Goal: Task Accomplishment & Management: Complete application form

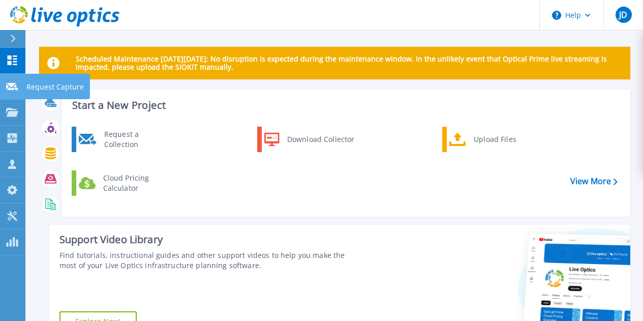
click at [55, 87] on p "Request Capture" at bounding box center [54, 87] width 57 height 26
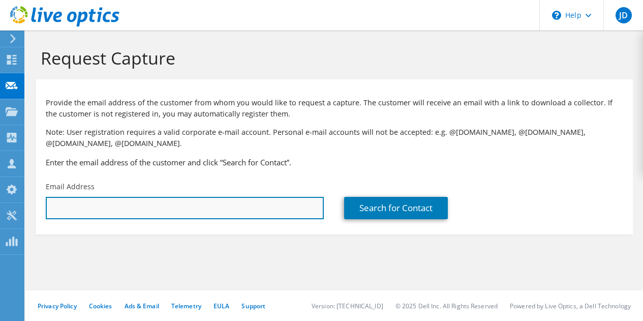
click at [247, 210] on input "text" at bounding box center [185, 208] width 278 height 22
paste input "Altaf Mohammed Tambu"
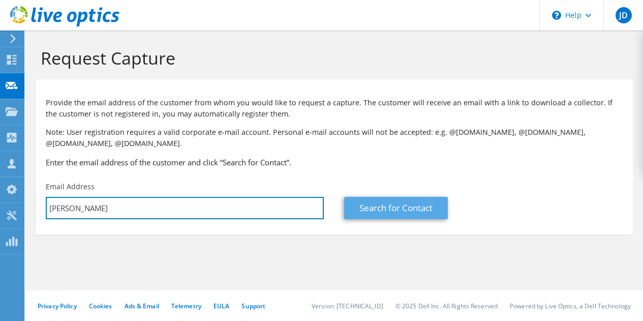
type input "Altaf Mohammed Tambu"
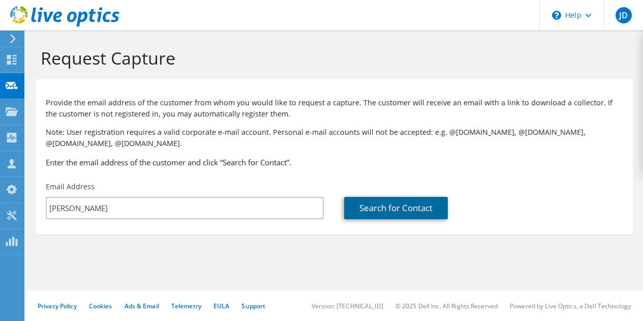
click at [381, 209] on link "Search for Contact" at bounding box center [396, 208] width 104 height 22
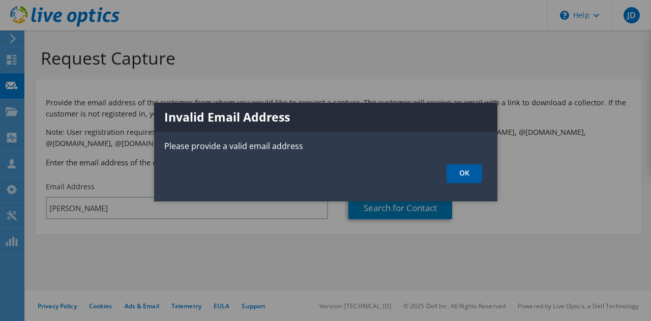
click at [463, 169] on link "OK" at bounding box center [464, 173] width 36 height 19
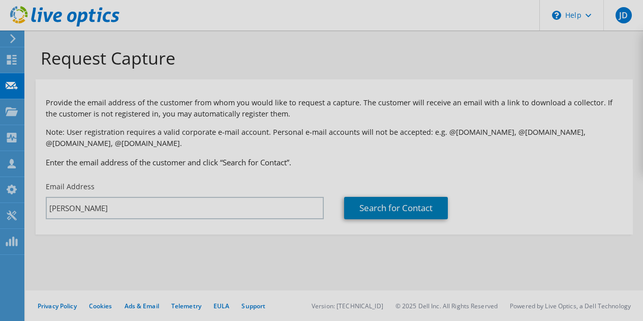
click at [223, 203] on div at bounding box center [321, 160] width 643 height 321
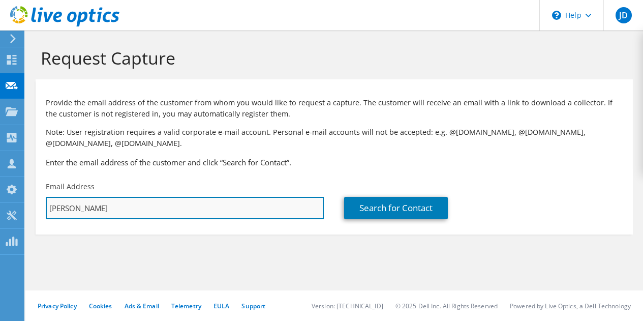
click at [43, 204] on div "Email Address Altaf Mohammed Tambu" at bounding box center [185, 200] width 298 height 48
click at [140, 209] on input "Altaf Mohammed Tambu" at bounding box center [185, 208] width 278 height 22
paste input "altaf@salhia.com"
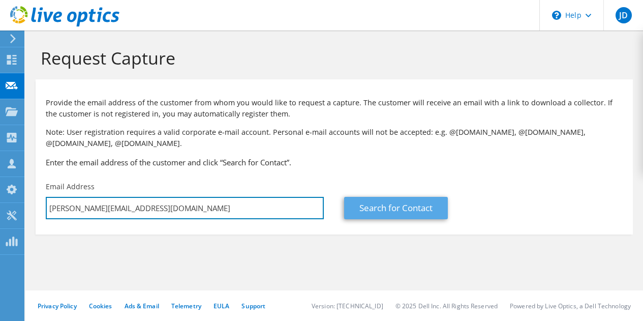
type input "altaf@salhia.com"
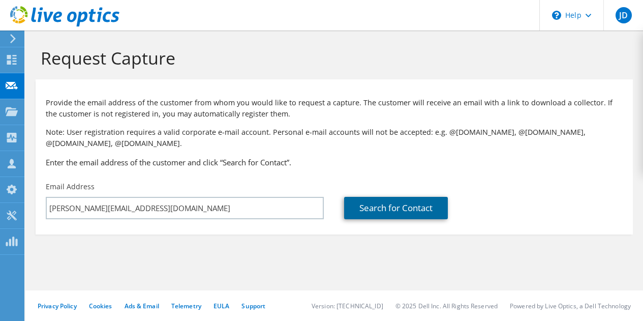
click at [373, 202] on link "Search for Contact" at bounding box center [396, 208] width 104 height 22
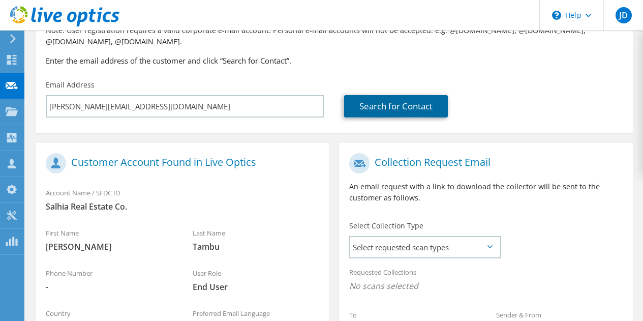
scroll to position [254, 0]
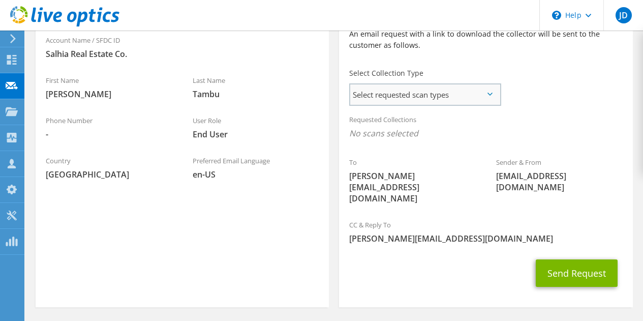
click at [468, 98] on span "Select requested scan types" at bounding box center [424, 94] width 149 height 20
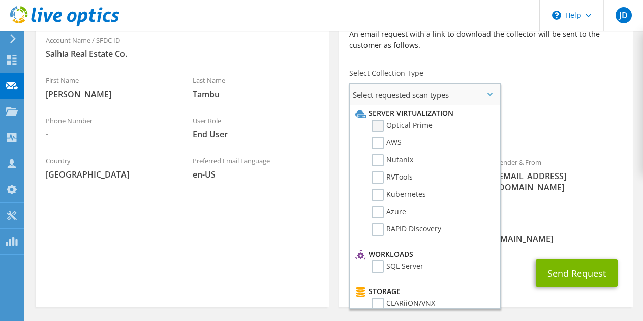
click at [412, 124] on label "Optical Prime" at bounding box center [402, 125] width 61 height 12
click at [0, 0] on input "Optical Prime" at bounding box center [0, 0] width 0 height 0
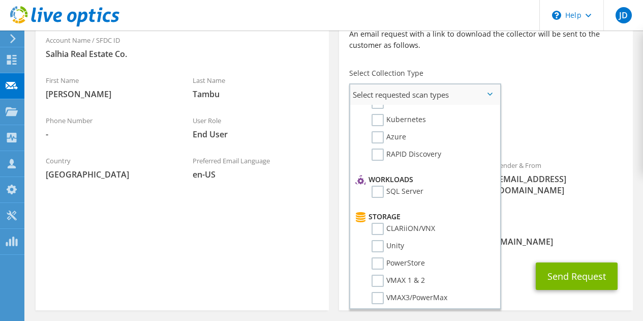
scroll to position [118, 0]
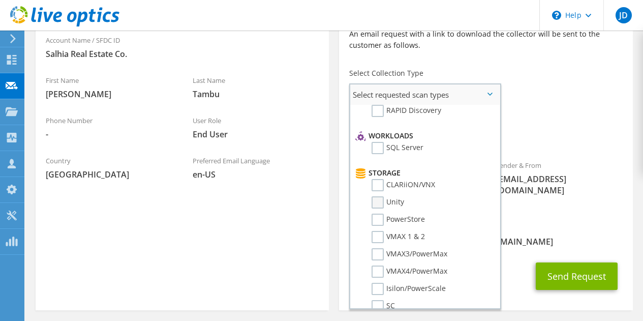
click at [378, 203] on label "Unity" at bounding box center [388, 202] width 33 height 12
click at [0, 0] on input "Unity" at bounding box center [0, 0] width 0 height 0
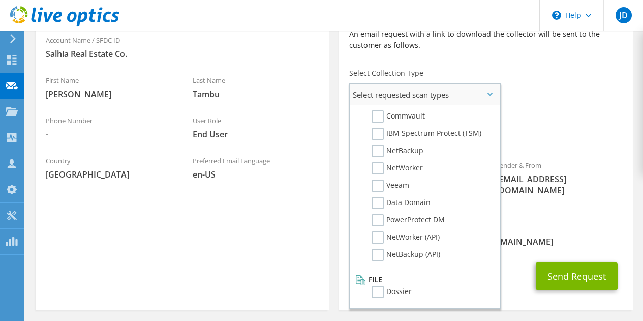
scroll to position [0, 0]
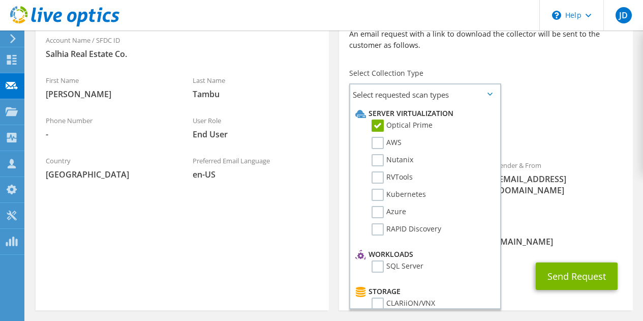
click at [573, 116] on div "Requested Collections No scans selected Optical Prime Unity" at bounding box center [485, 129] width 293 height 41
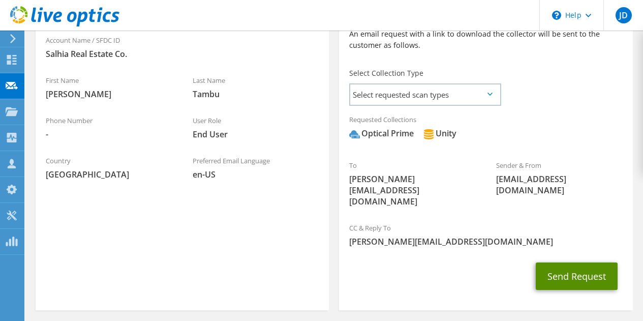
click at [590, 262] on button "Send Request" at bounding box center [577, 275] width 82 height 27
